Goal: Information Seeking & Learning: Learn about a topic

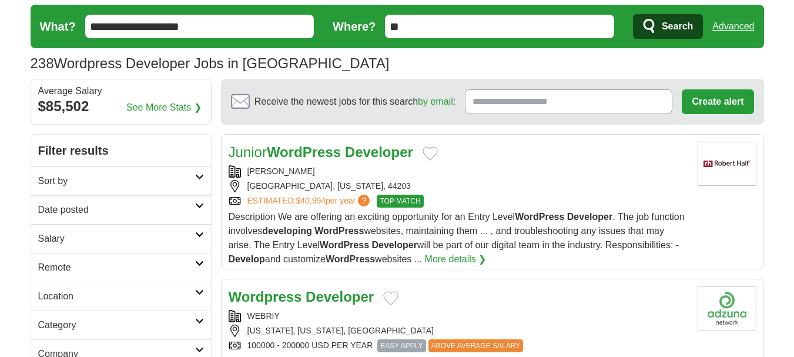
scroll to position [59, 0]
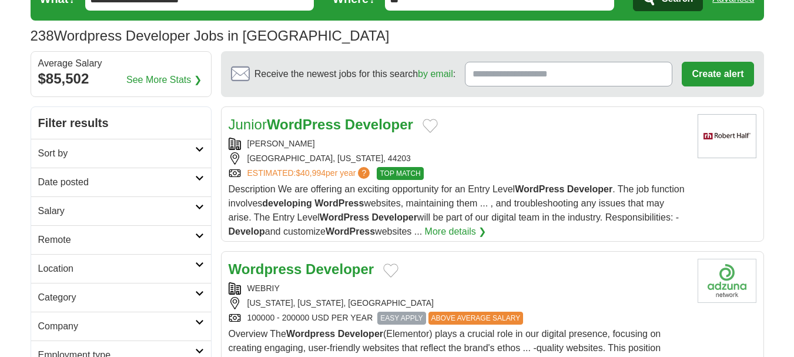
click at [69, 190] on link "Date posted" at bounding box center [121, 181] width 180 height 29
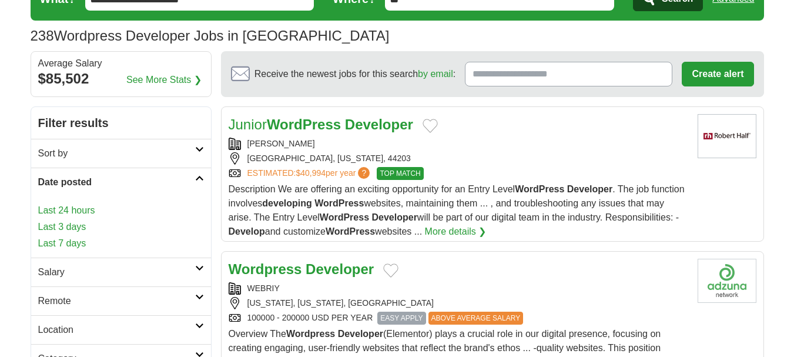
click at [89, 210] on link "Last 24 hours" at bounding box center [121, 210] width 166 height 14
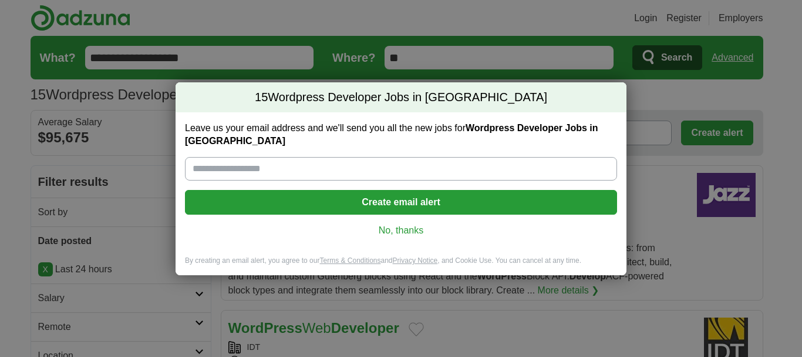
click at [405, 224] on link "No, thanks" at bounding box center [401, 230] width 414 height 13
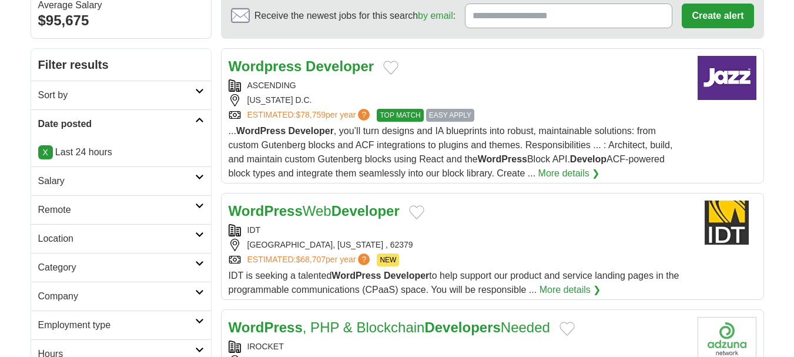
scroll to position [117, 0]
click at [57, 210] on h2 "Remote" at bounding box center [116, 209] width 157 height 14
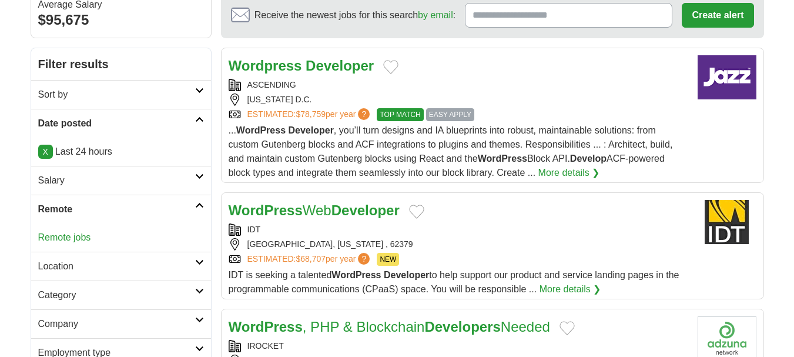
click at [81, 237] on link "Remote jobs" at bounding box center [64, 237] width 53 height 10
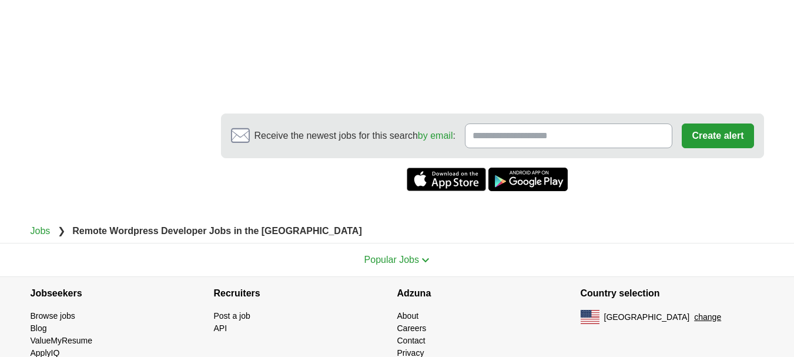
scroll to position [792, 0]
